Goal: Obtain resource: Download file/media

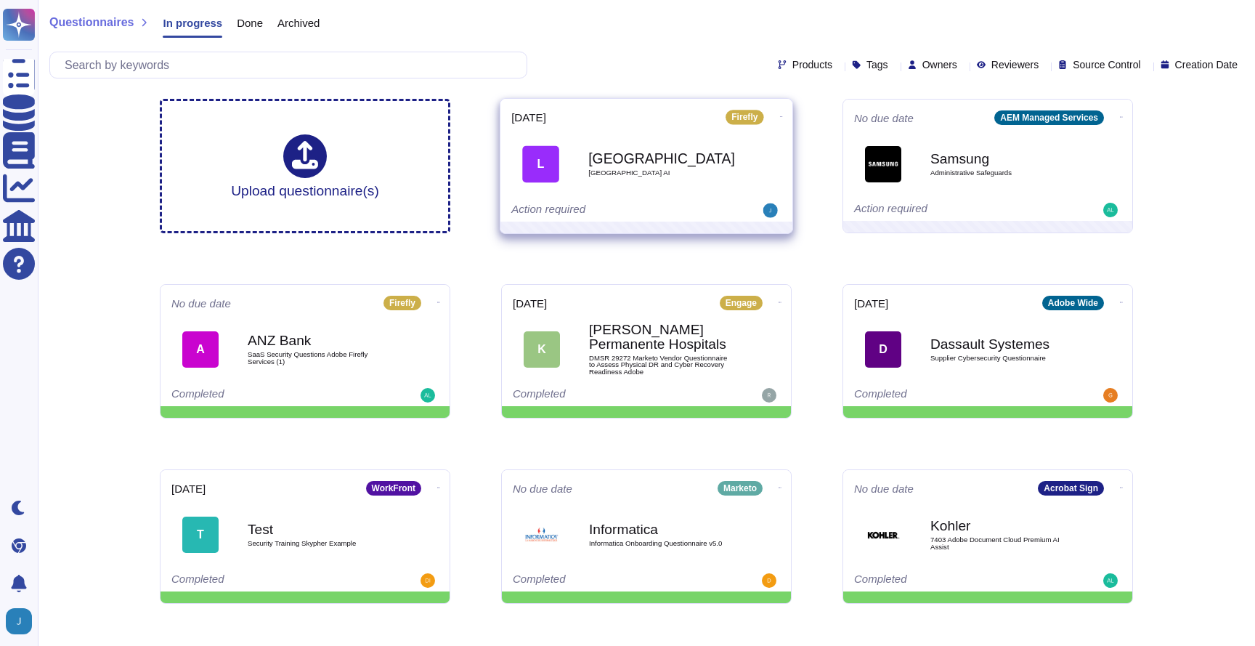
click at [554, 165] on div "L" at bounding box center [540, 163] width 37 height 37
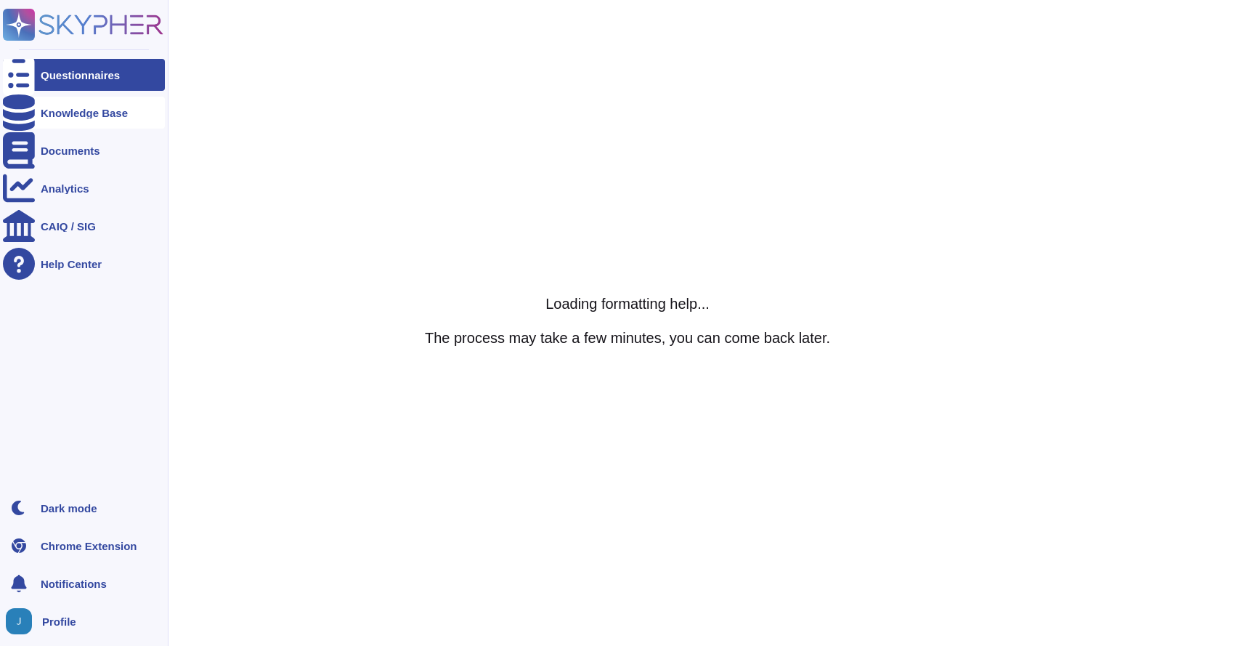
click at [11, 112] on icon at bounding box center [19, 112] width 32 height 36
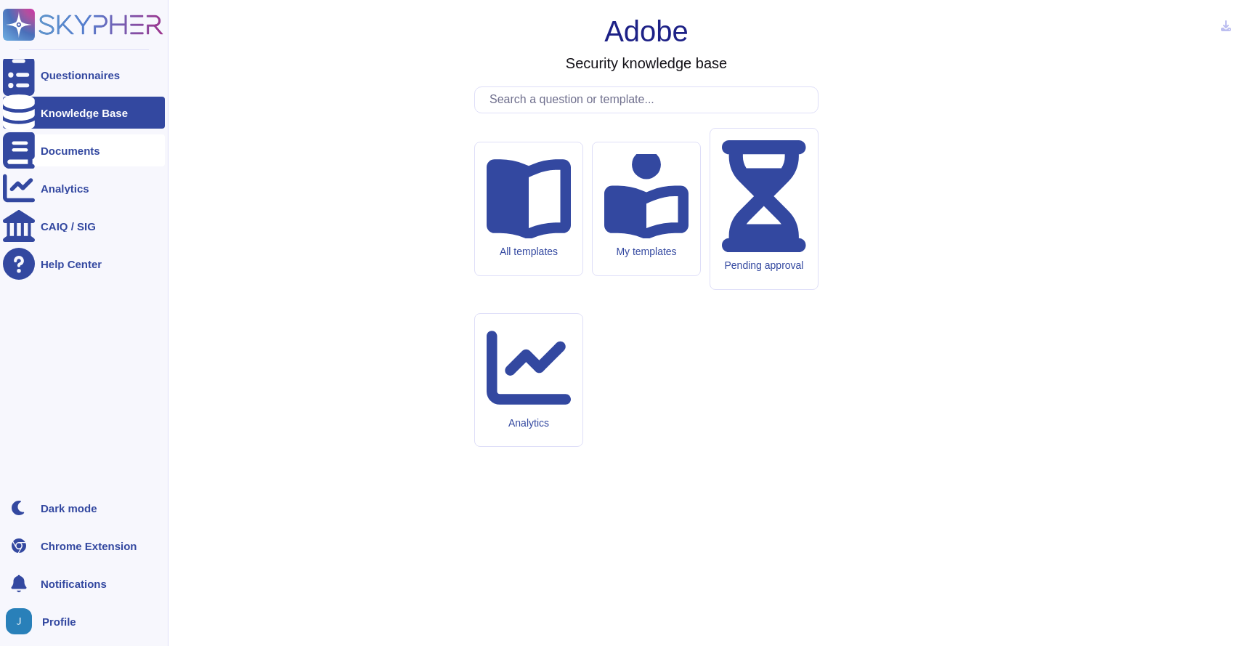
click at [55, 152] on div "Documents" at bounding box center [71, 150] width 60 height 11
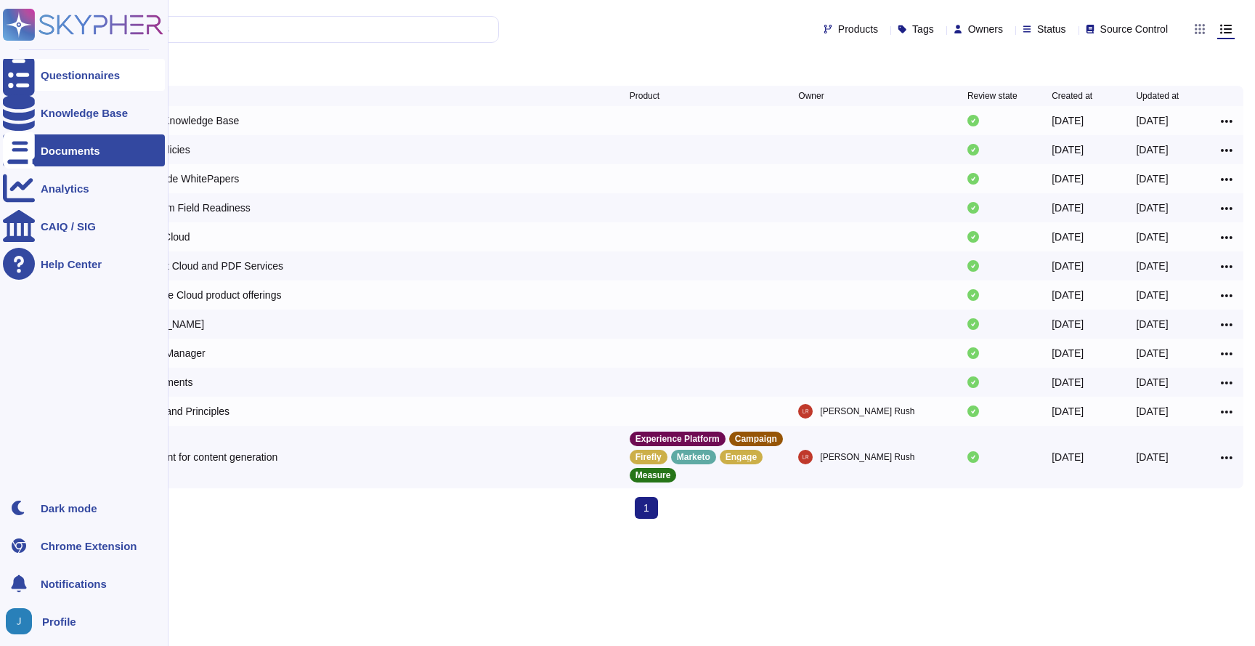
click at [86, 78] on div "Questionnaires" at bounding box center [80, 75] width 79 height 11
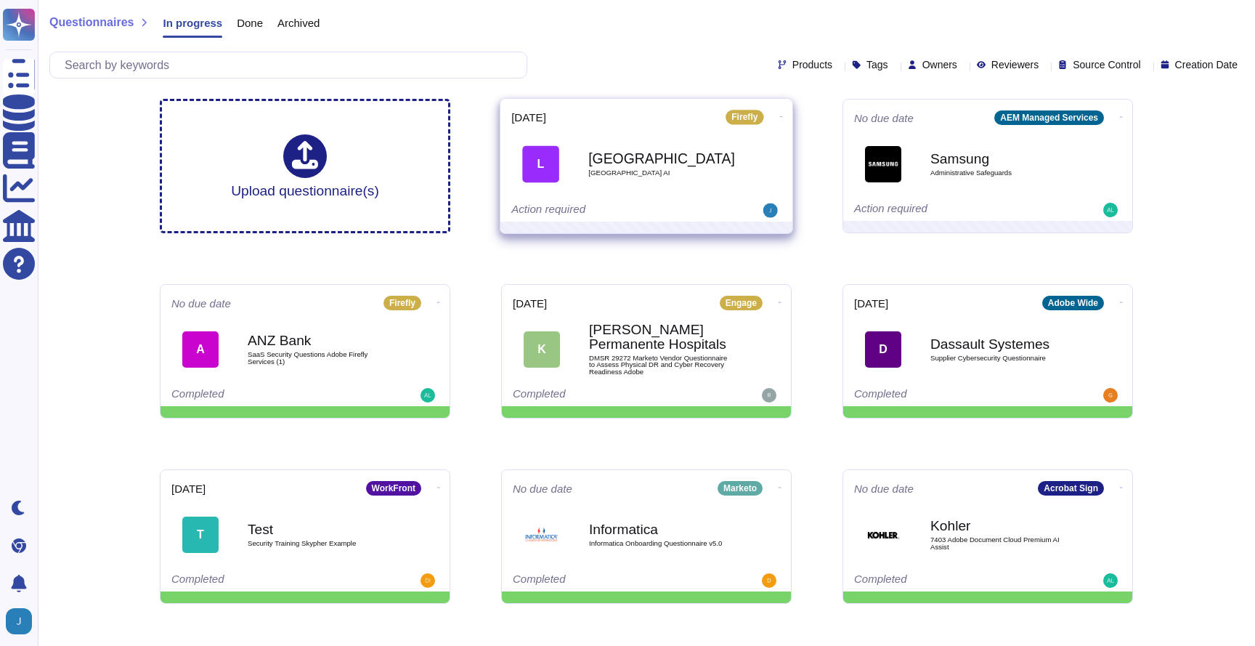
click at [780, 115] on icon at bounding box center [781, 117] width 3 height 4
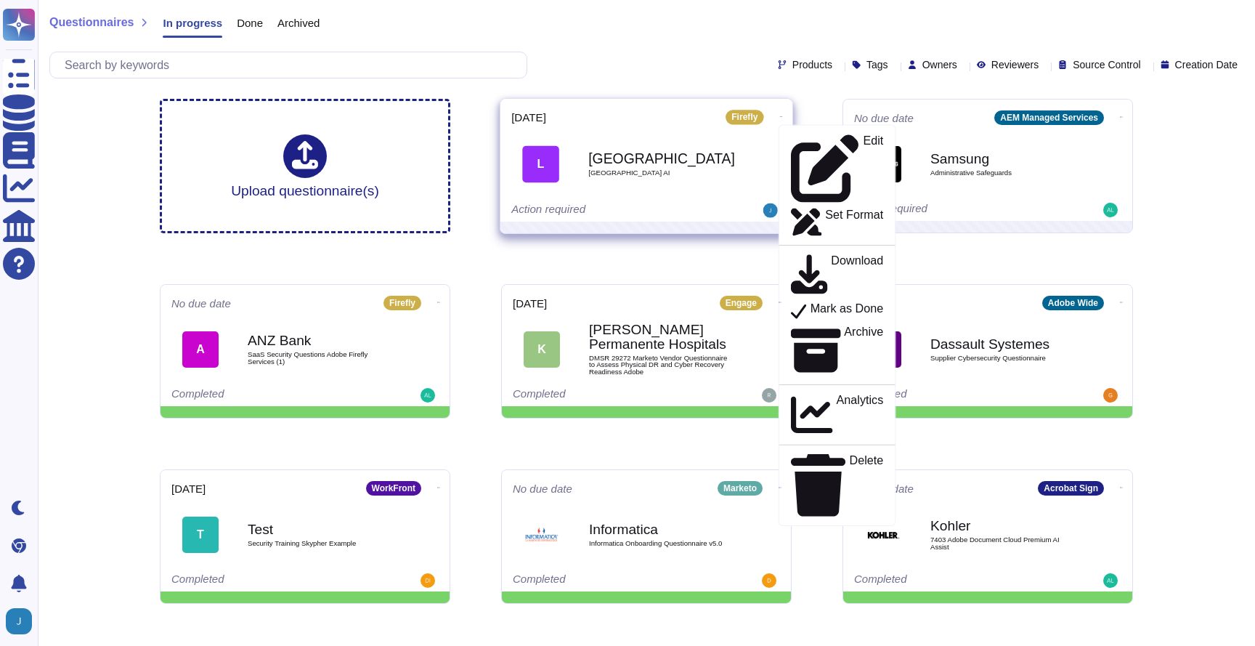
click at [691, 163] on b "[GEOGRAPHIC_DATA]" at bounding box center [661, 158] width 147 height 14
